Goal: Task Accomplishment & Management: Use online tool/utility

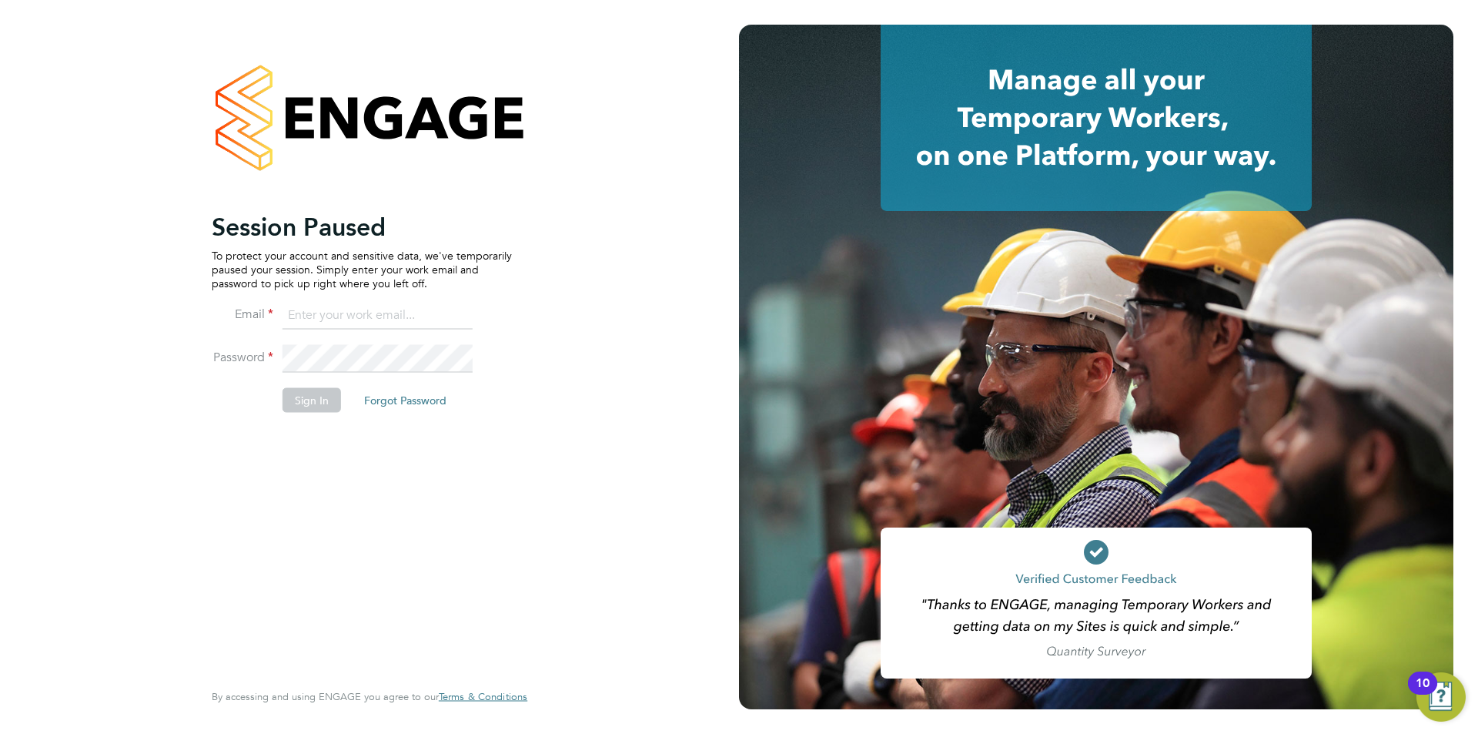
type input "scott@simcott.co.uk"
click at [314, 397] on button "Sign In" at bounding box center [311, 399] width 58 height 25
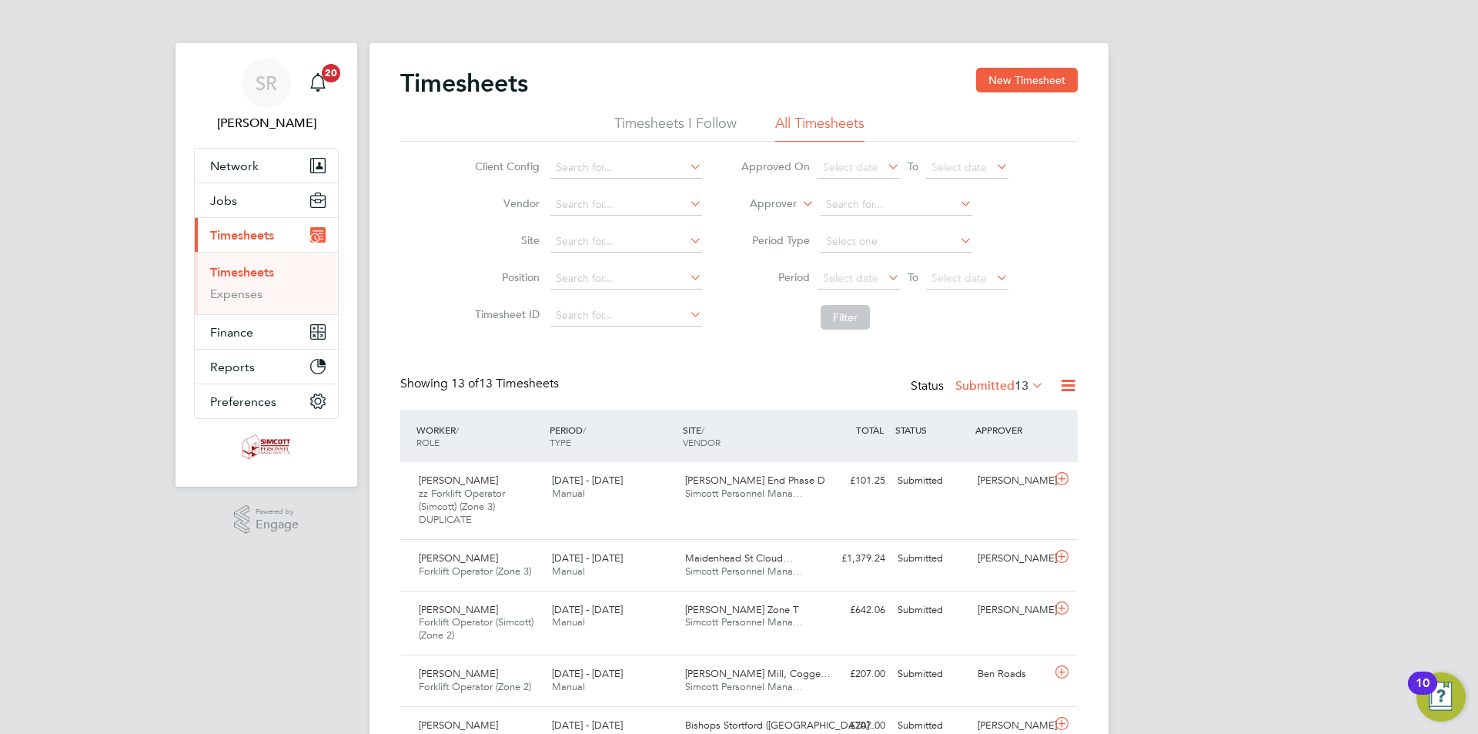
click at [1064, 383] on icon at bounding box center [1067, 385] width 19 height 19
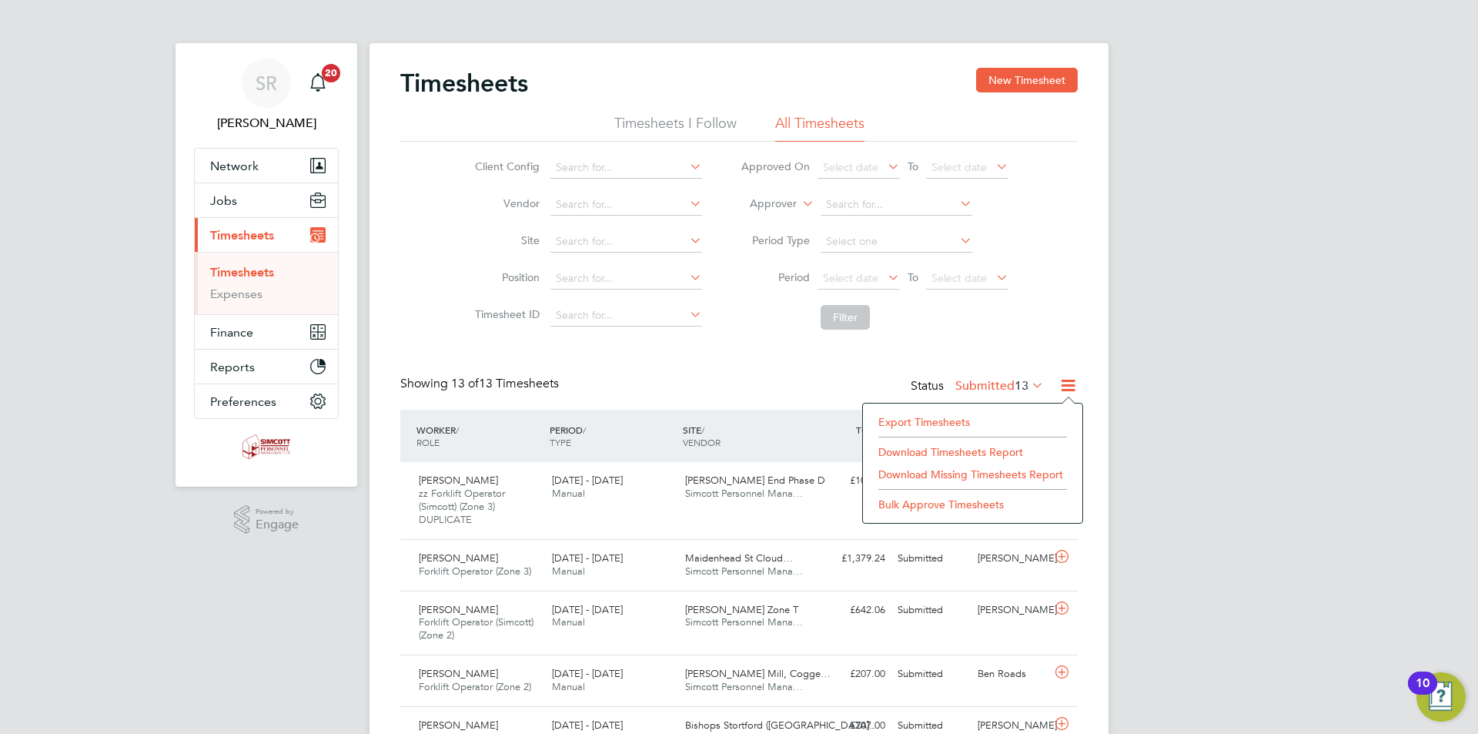
click at [983, 416] on li "Export Timesheets" at bounding box center [973, 422] width 204 height 22
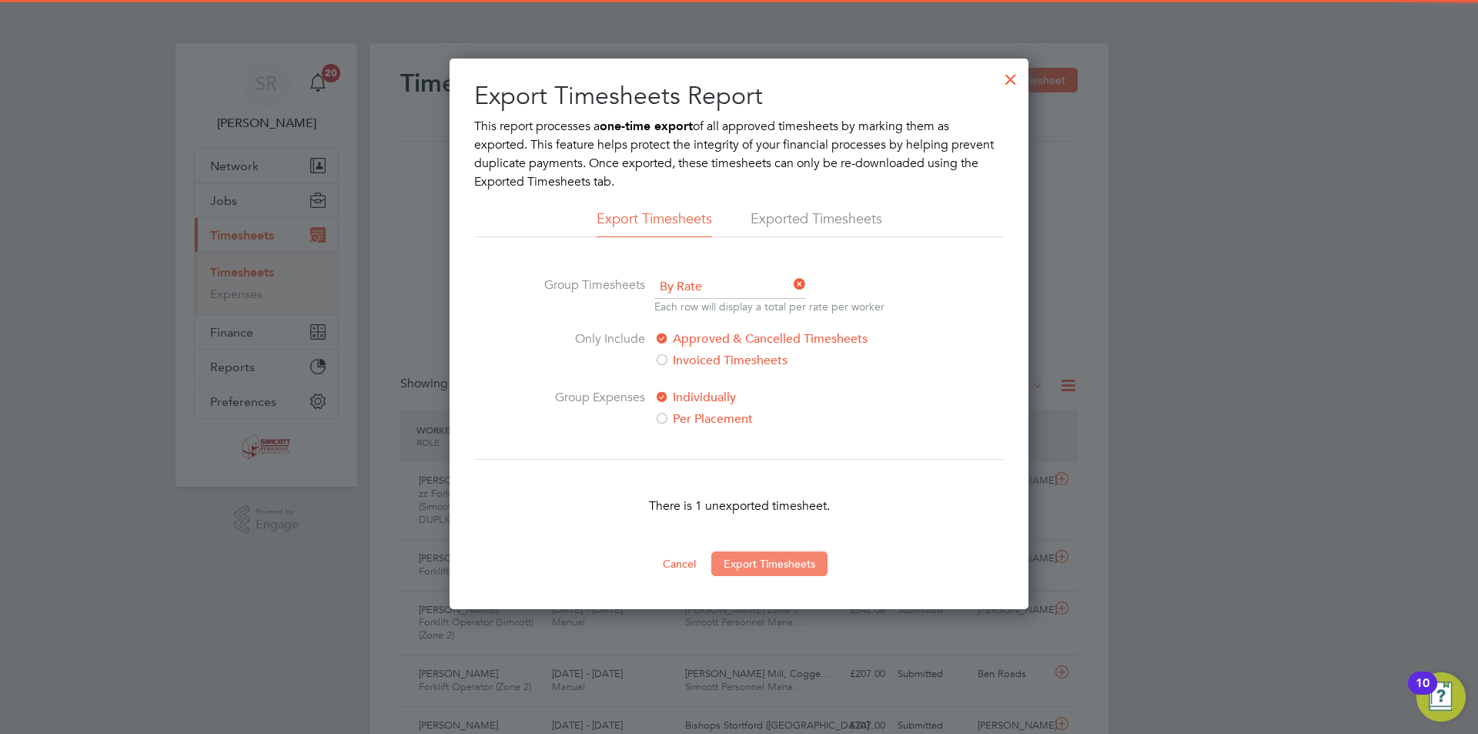
click at [787, 563] on button "Export Timesheets" at bounding box center [769, 563] width 116 height 25
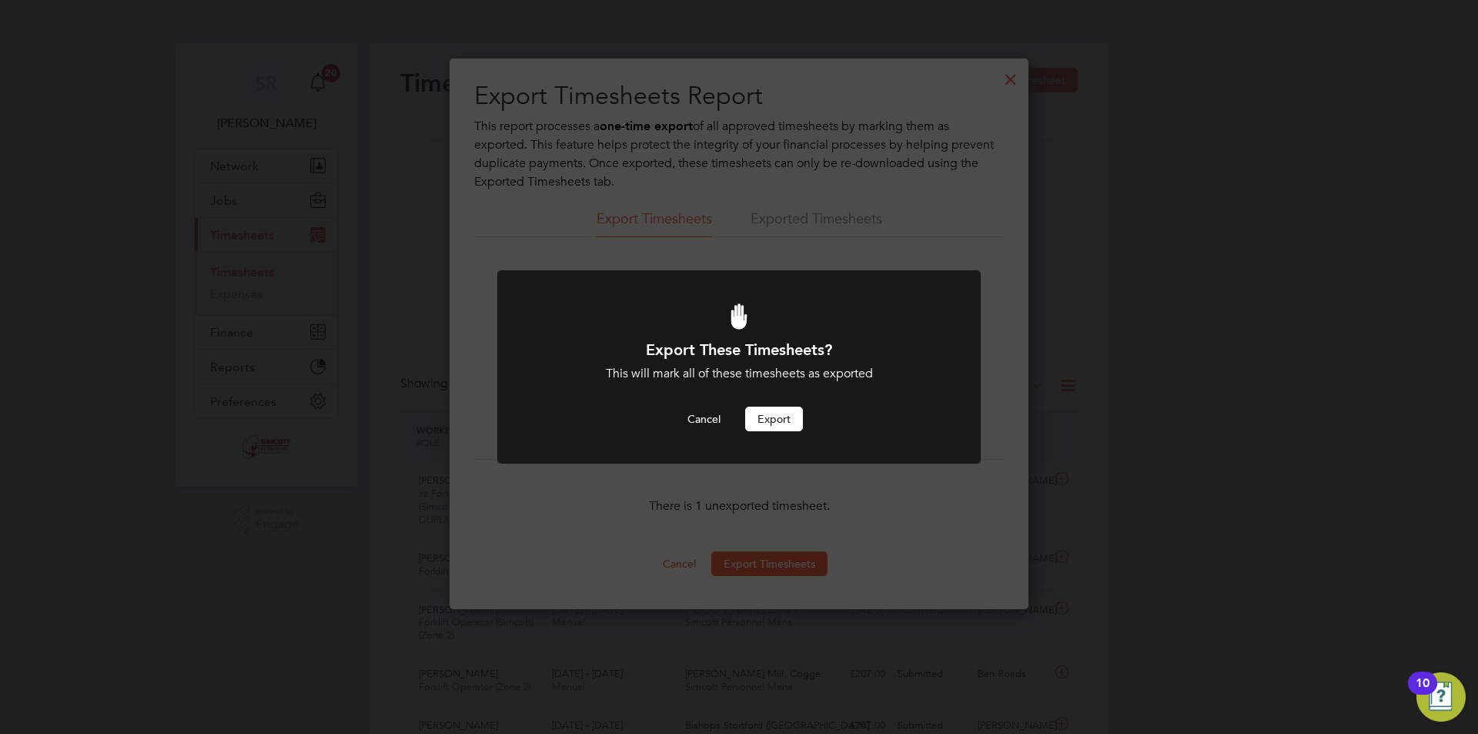
click at [764, 417] on button "Export" at bounding box center [774, 418] width 58 height 25
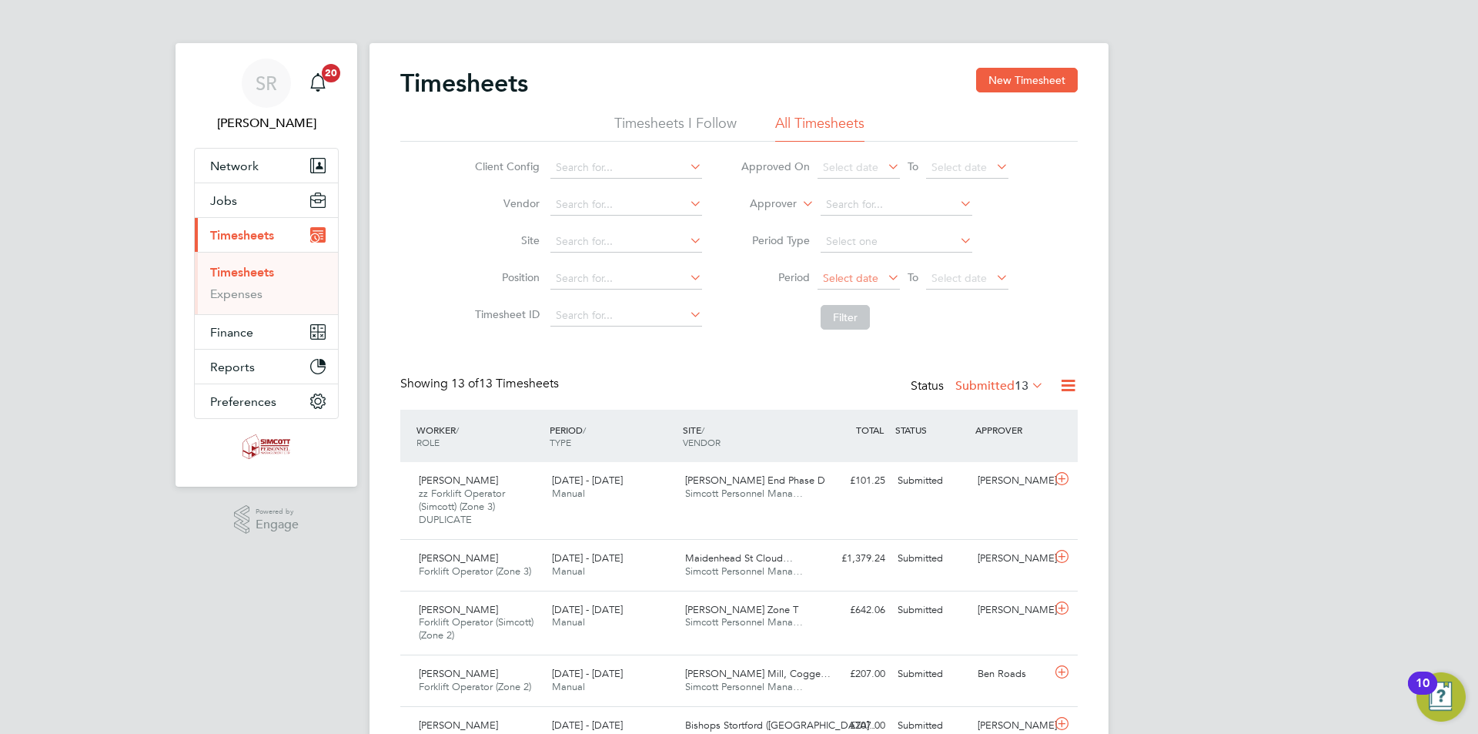
click at [860, 281] on span "Select date" at bounding box center [850, 278] width 55 height 14
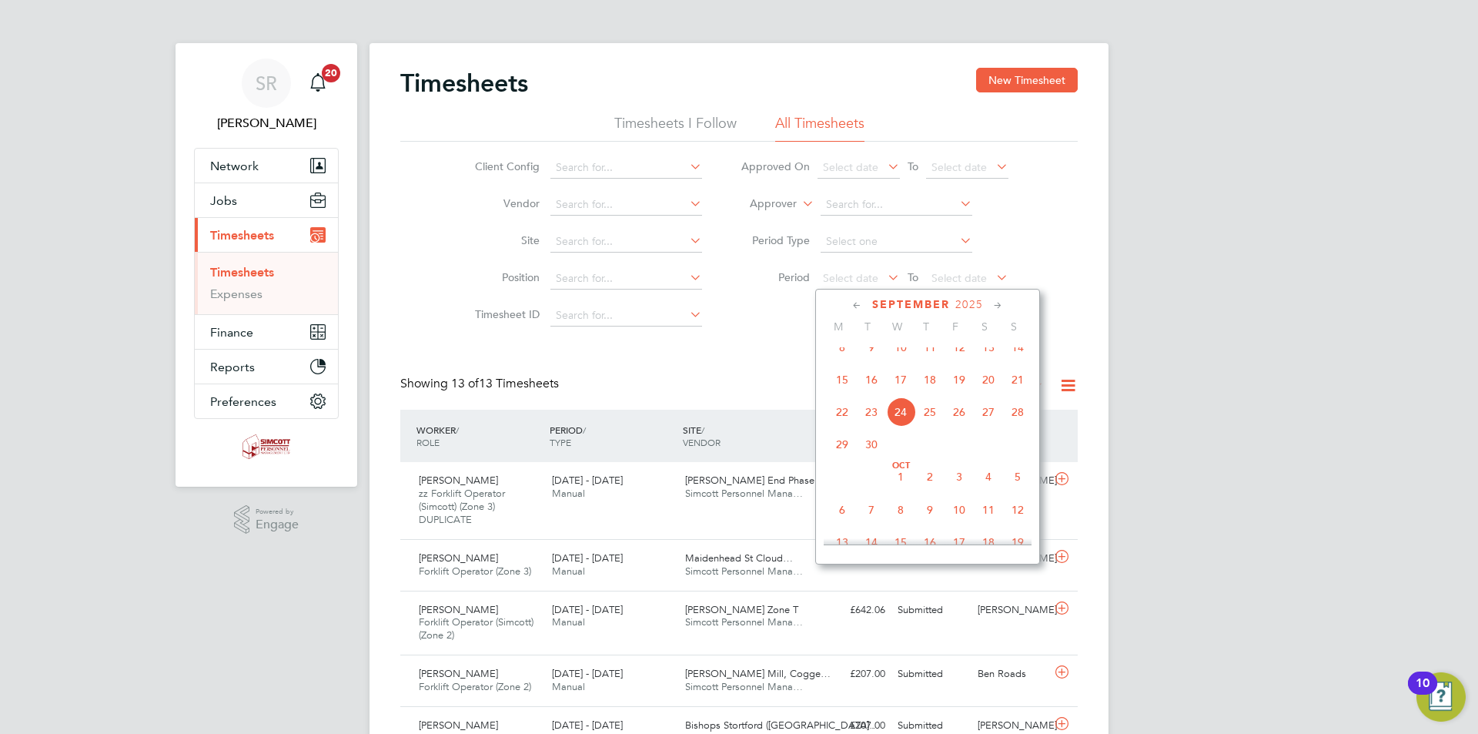
click at [842, 389] on span "15" at bounding box center [841, 379] width 29 height 29
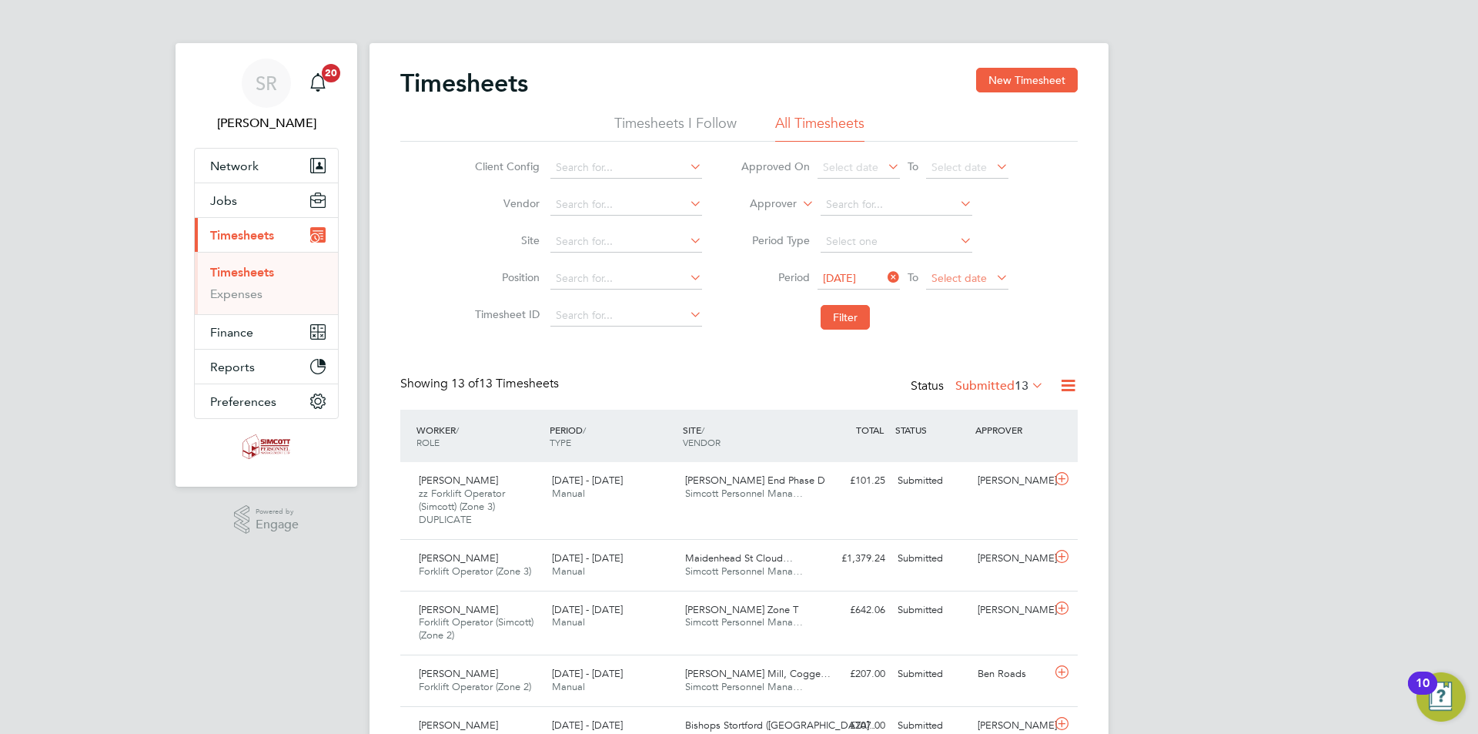
click at [951, 279] on span "Select date" at bounding box center [958, 278] width 55 height 14
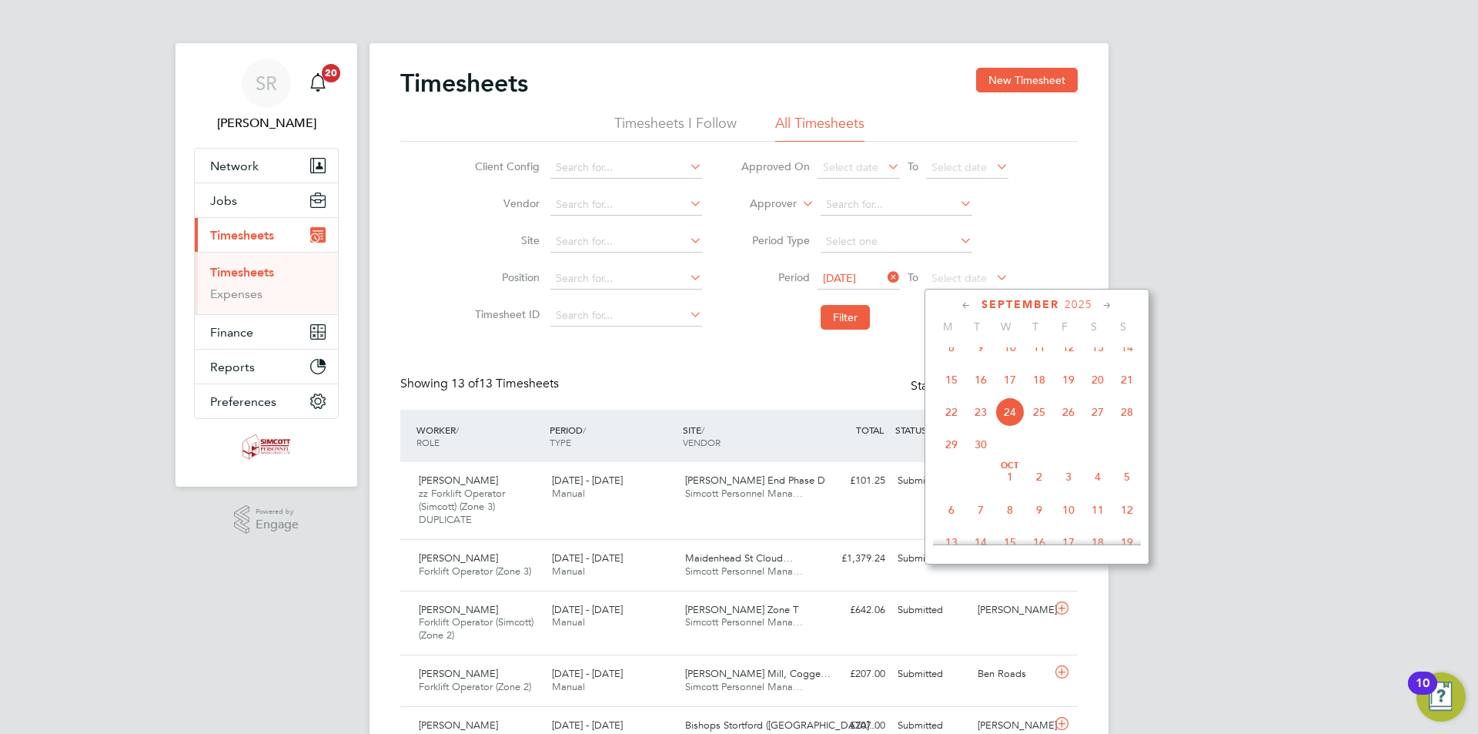
click at [1126, 389] on span "21" at bounding box center [1126, 379] width 29 height 29
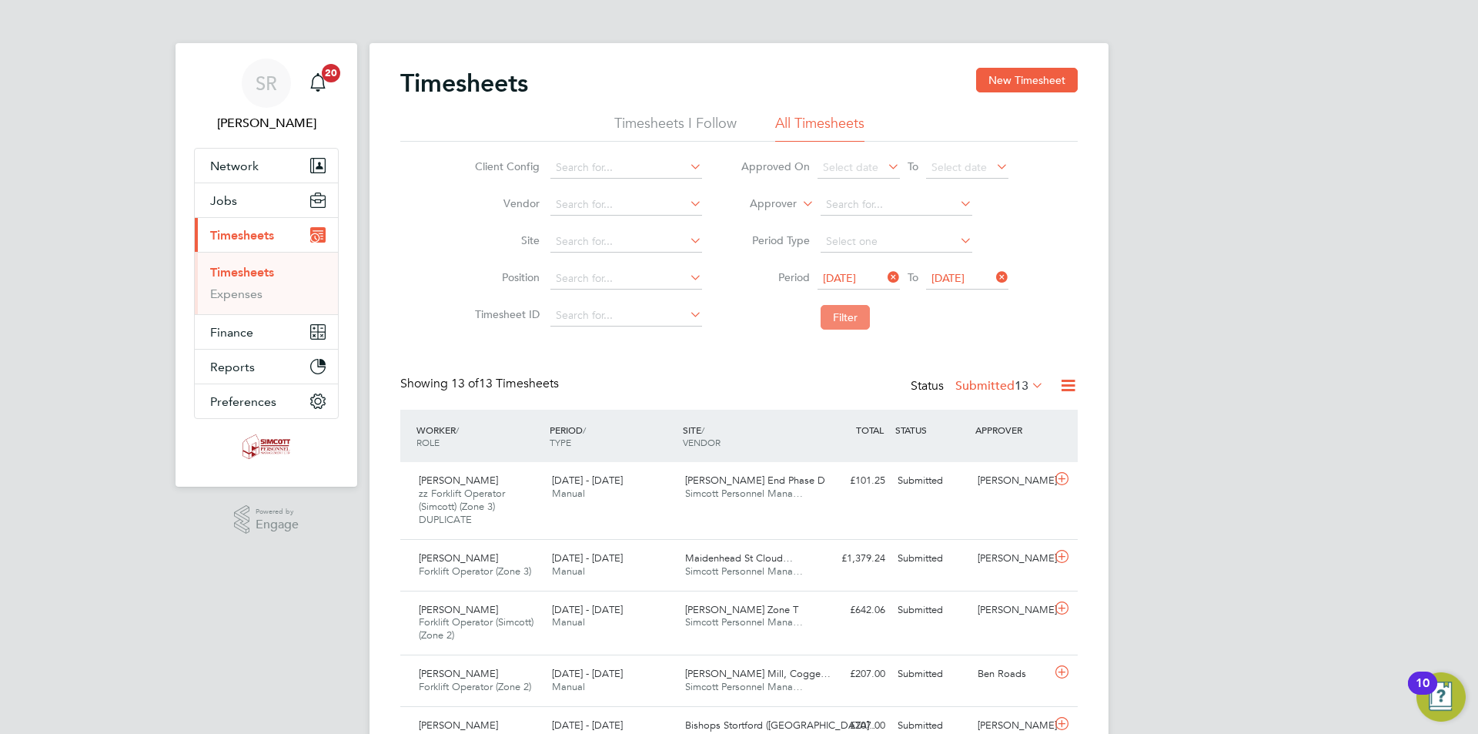
click at [861, 323] on button "Filter" at bounding box center [845, 317] width 49 height 25
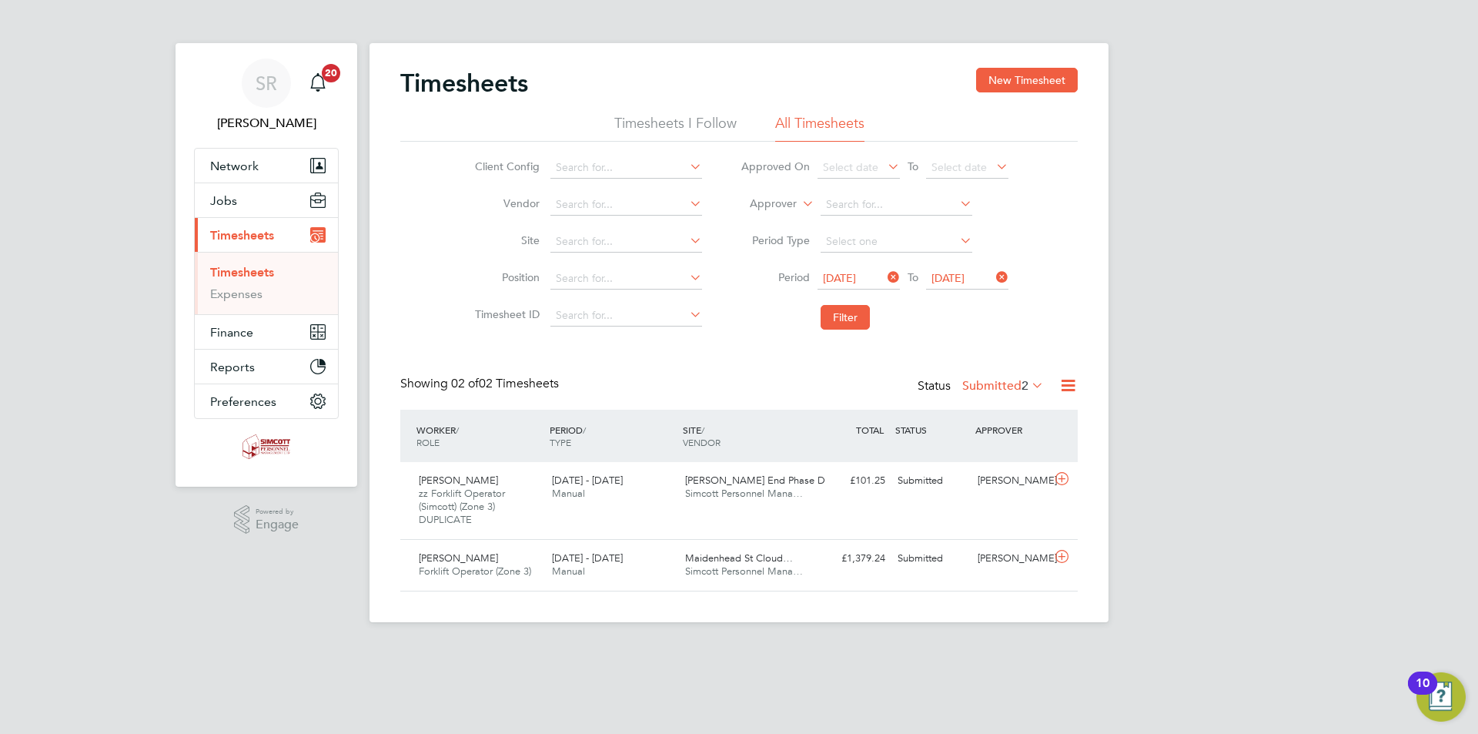
click at [1065, 385] on icon at bounding box center [1067, 385] width 19 height 19
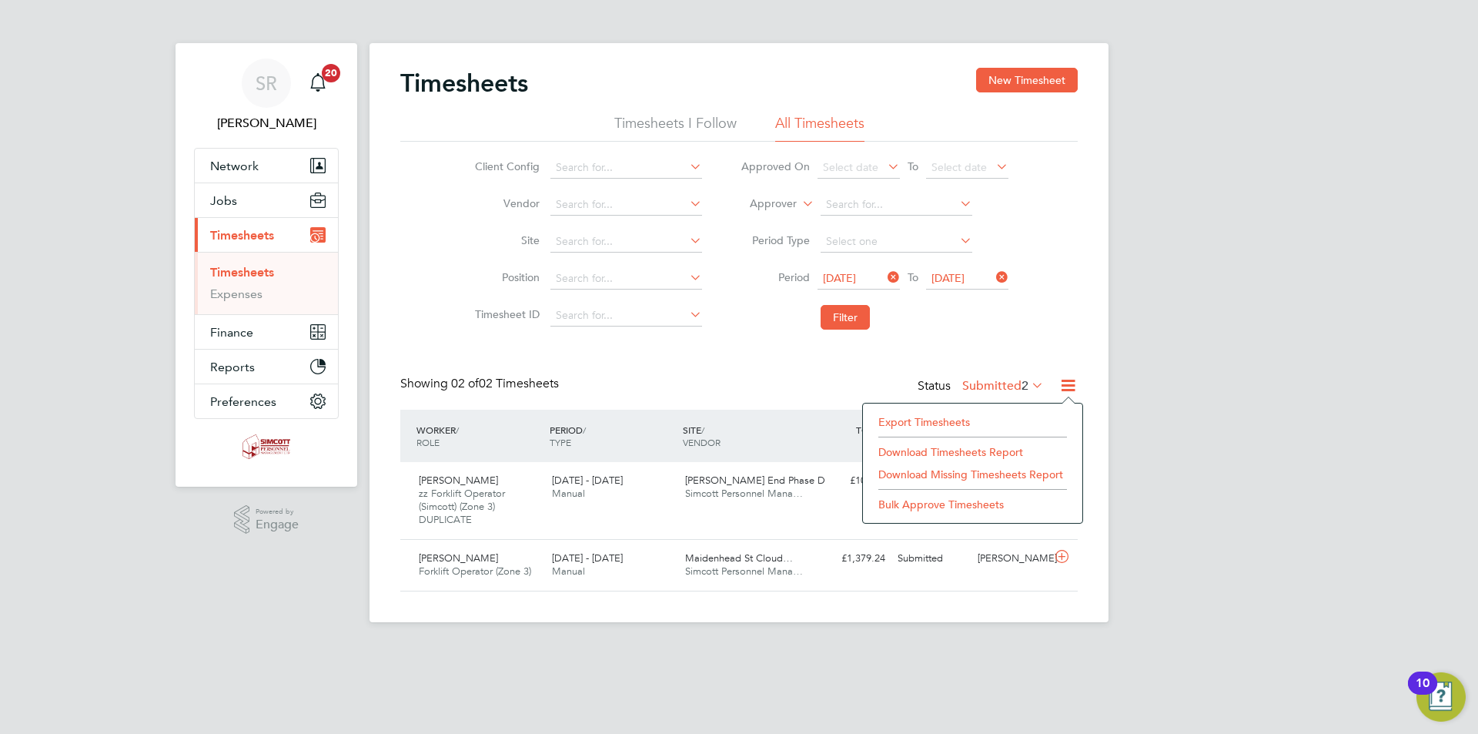
click at [944, 419] on li "Export Timesheets" at bounding box center [973, 422] width 204 height 22
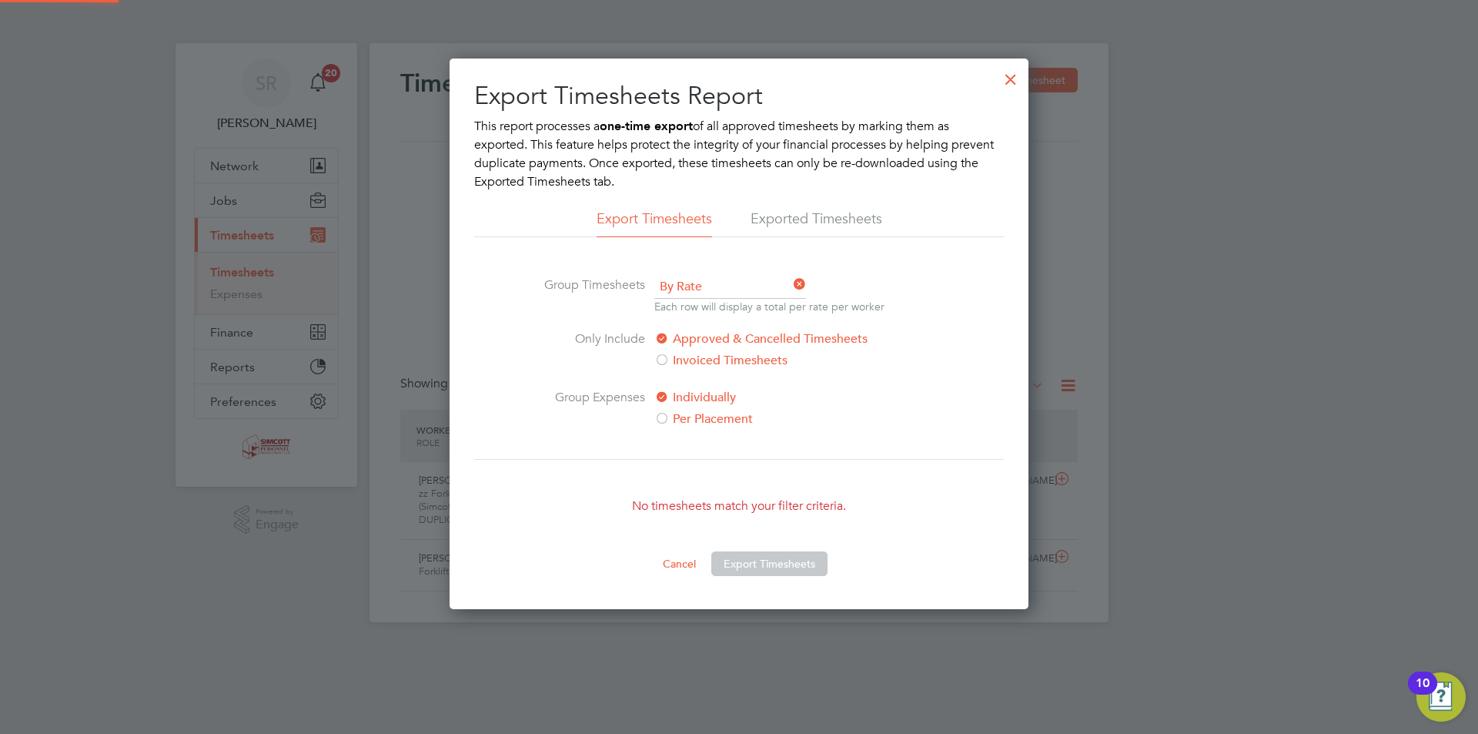
scroll to position [8, 8]
click at [1014, 79] on div at bounding box center [1011, 76] width 28 height 28
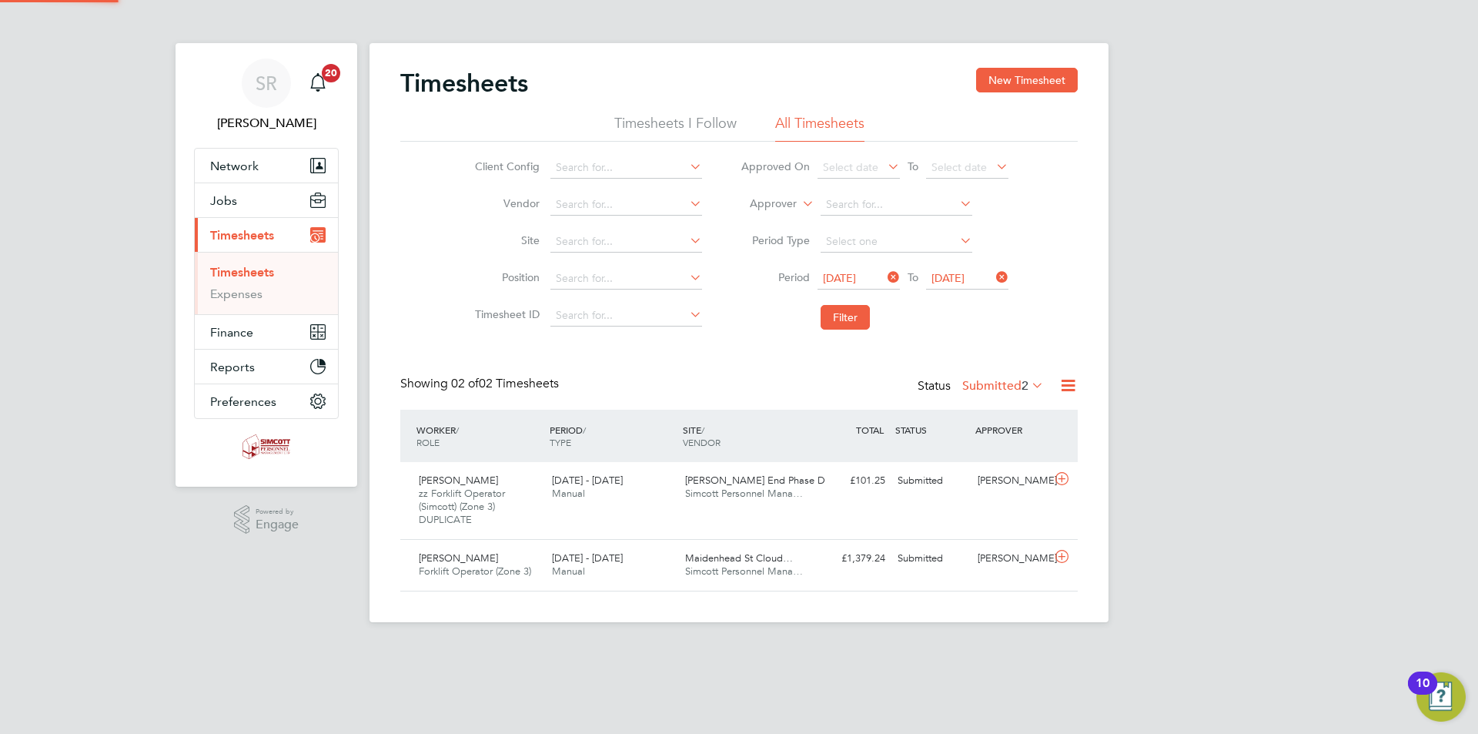
scroll to position [39, 134]
